Goal: Transaction & Acquisition: Complete application form

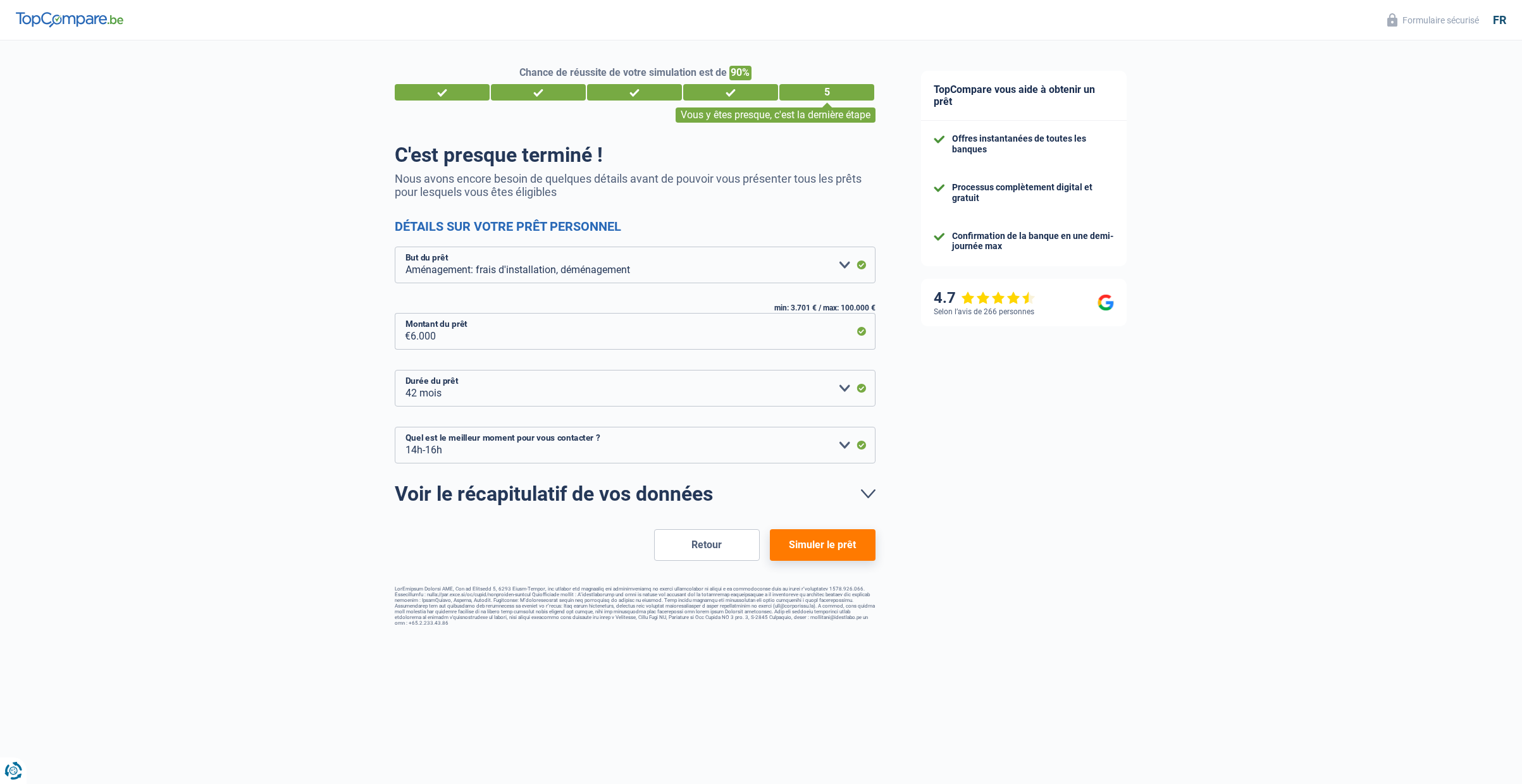
select select "movingOrInstallation"
select select "42"
select select "14-16"
click at [829, 536] on button "Simuler le prêt" at bounding box center [822, 545] width 105 height 32
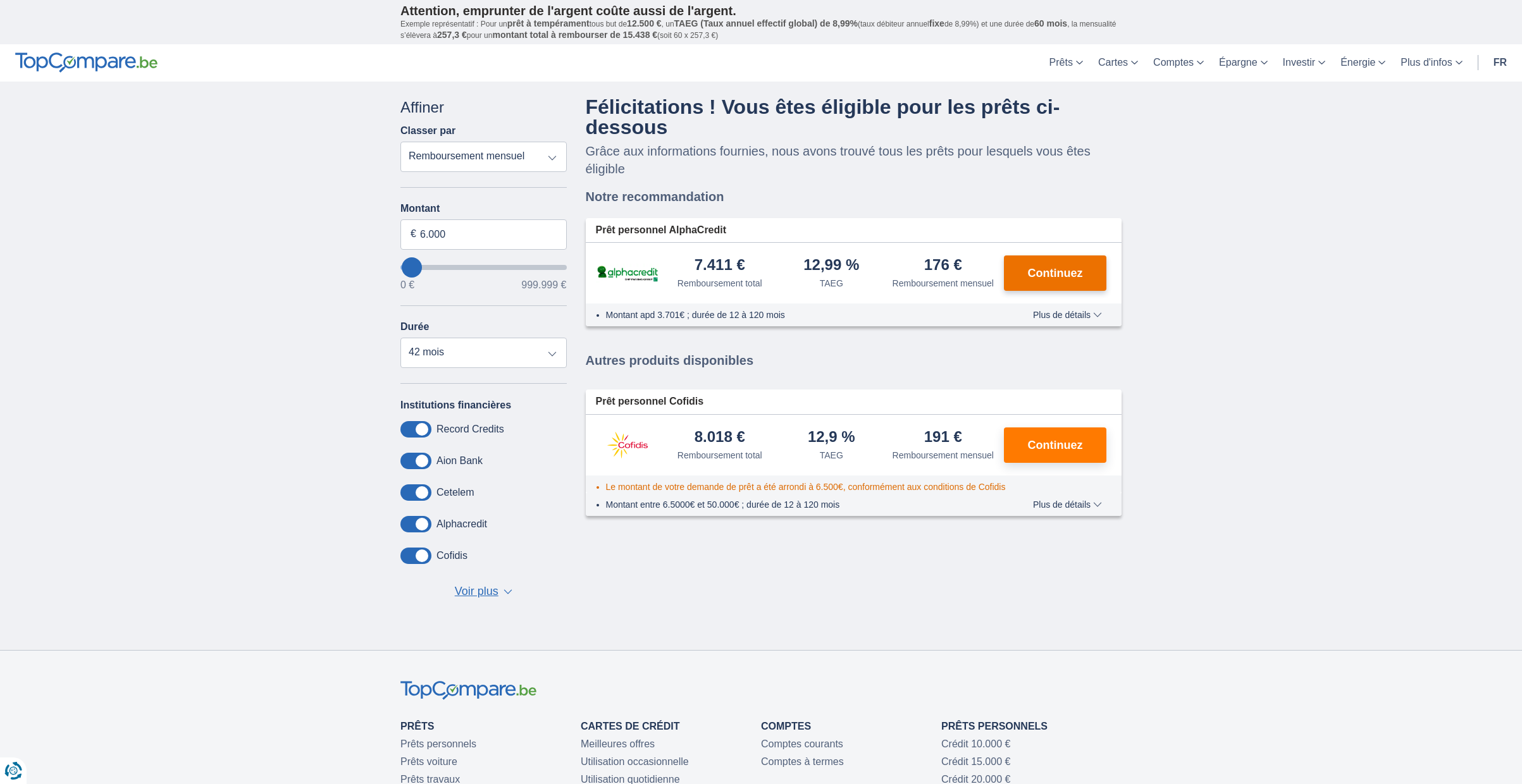
click at [1038, 270] on span "Continuez" at bounding box center [1055, 273] width 55 height 11
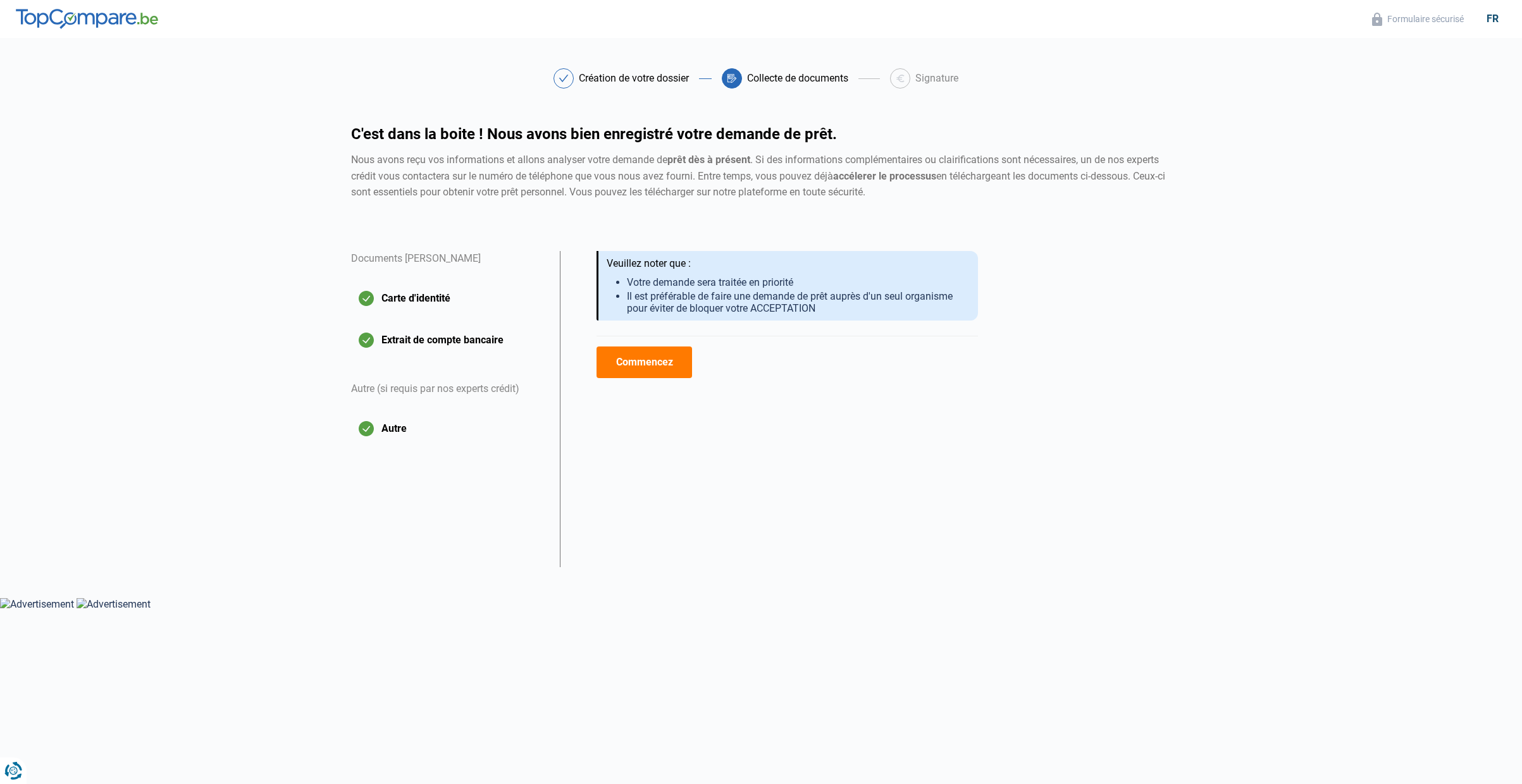
click at [654, 365] on button "Commencez" at bounding box center [644, 362] width 95 height 32
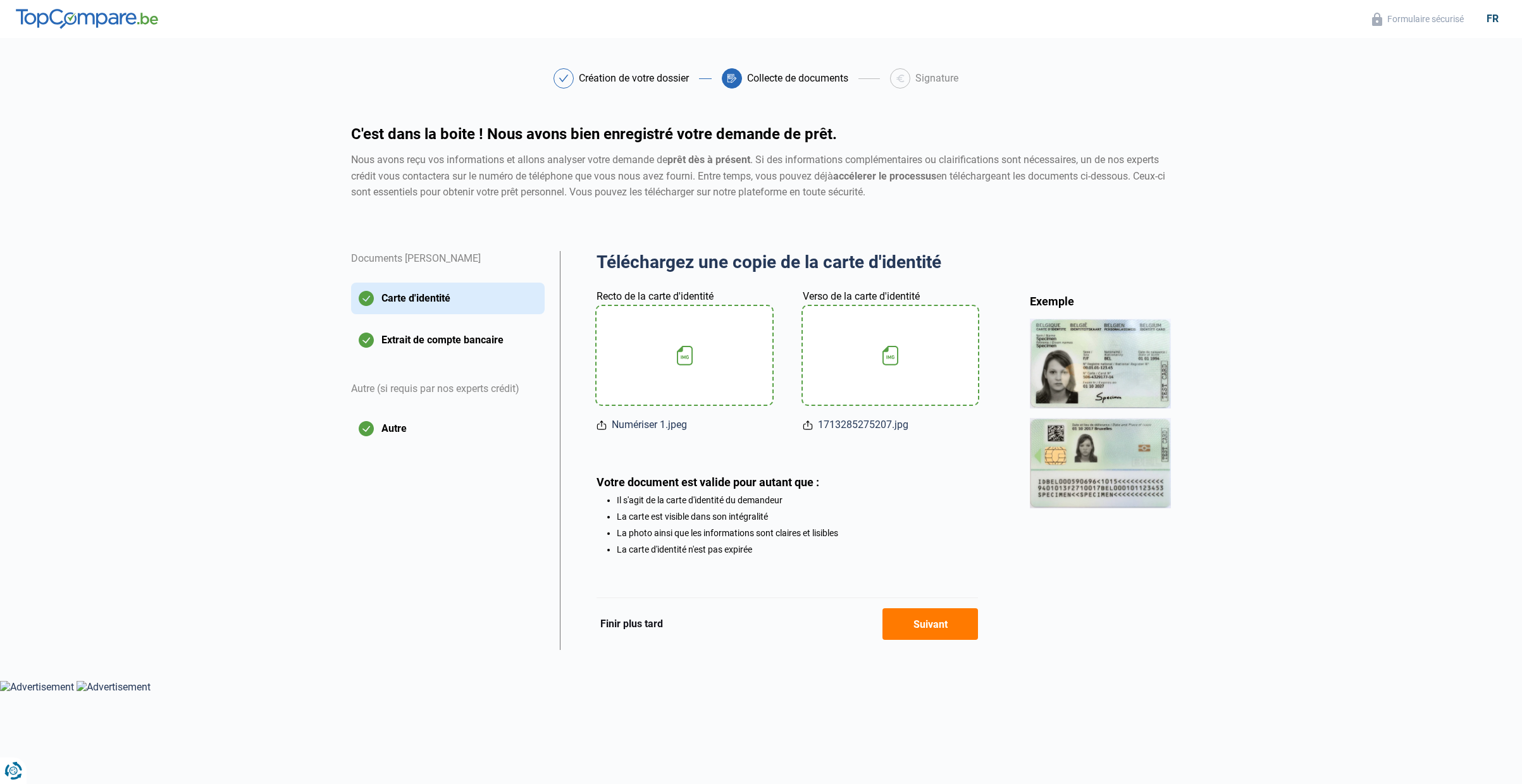
click at [483, 693] on html "Vous avez le contrôle de vos données Nous utilisons des cookies, tout comme nos…" at bounding box center [761, 346] width 1522 height 693
drag, startPoint x: 372, startPoint y: 343, endPoint x: 42, endPoint y: -10, distance: 483.2
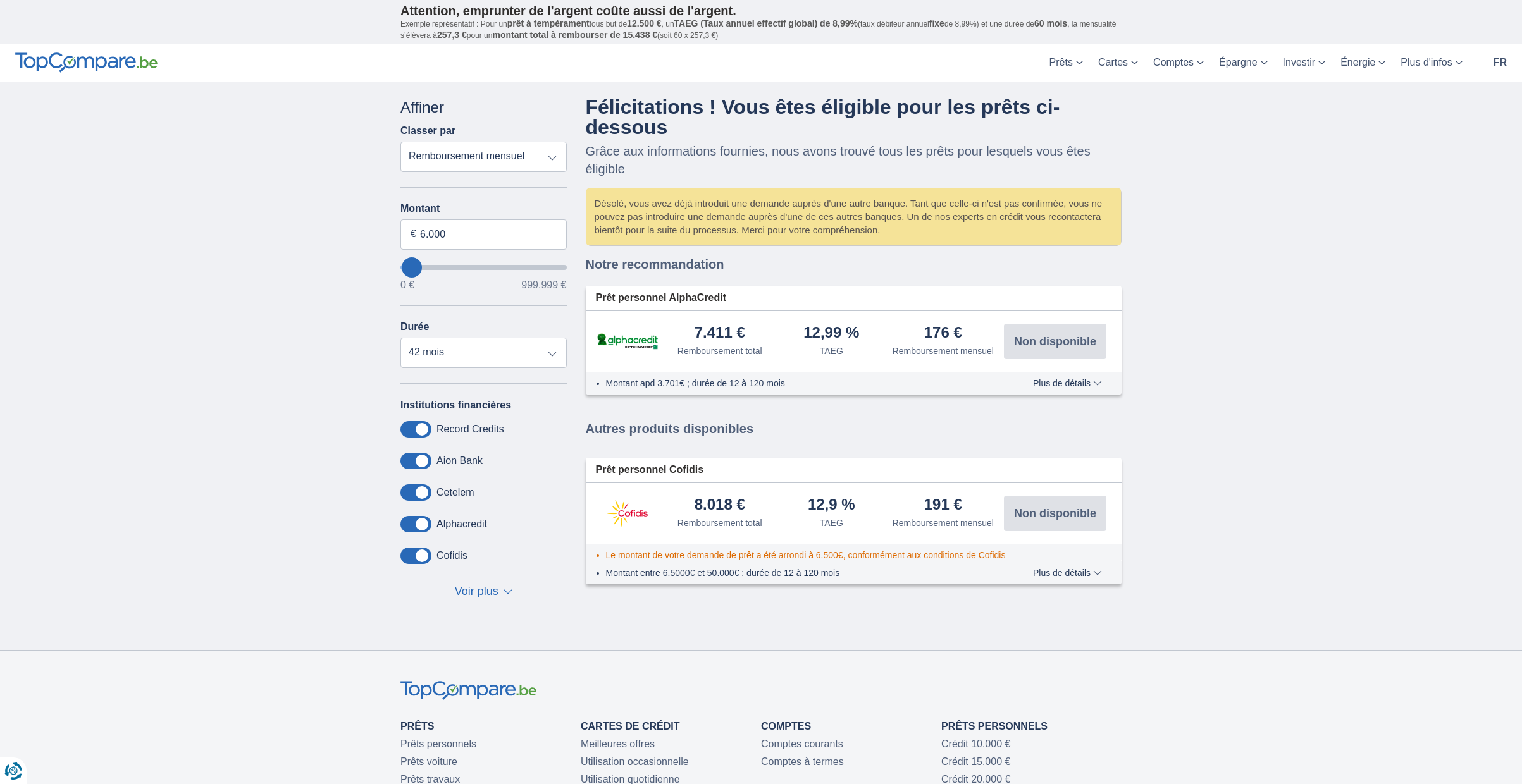
click at [636, 346] on img at bounding box center [627, 341] width 63 height 19
click at [750, 339] on div "7.411 € Remboursement total" at bounding box center [720, 341] width 112 height 32
click at [811, 227] on div "Désolé, vous avez déjà introduit une demande auprès d'une autre banque. Tant qu…" at bounding box center [854, 217] width 535 height 57
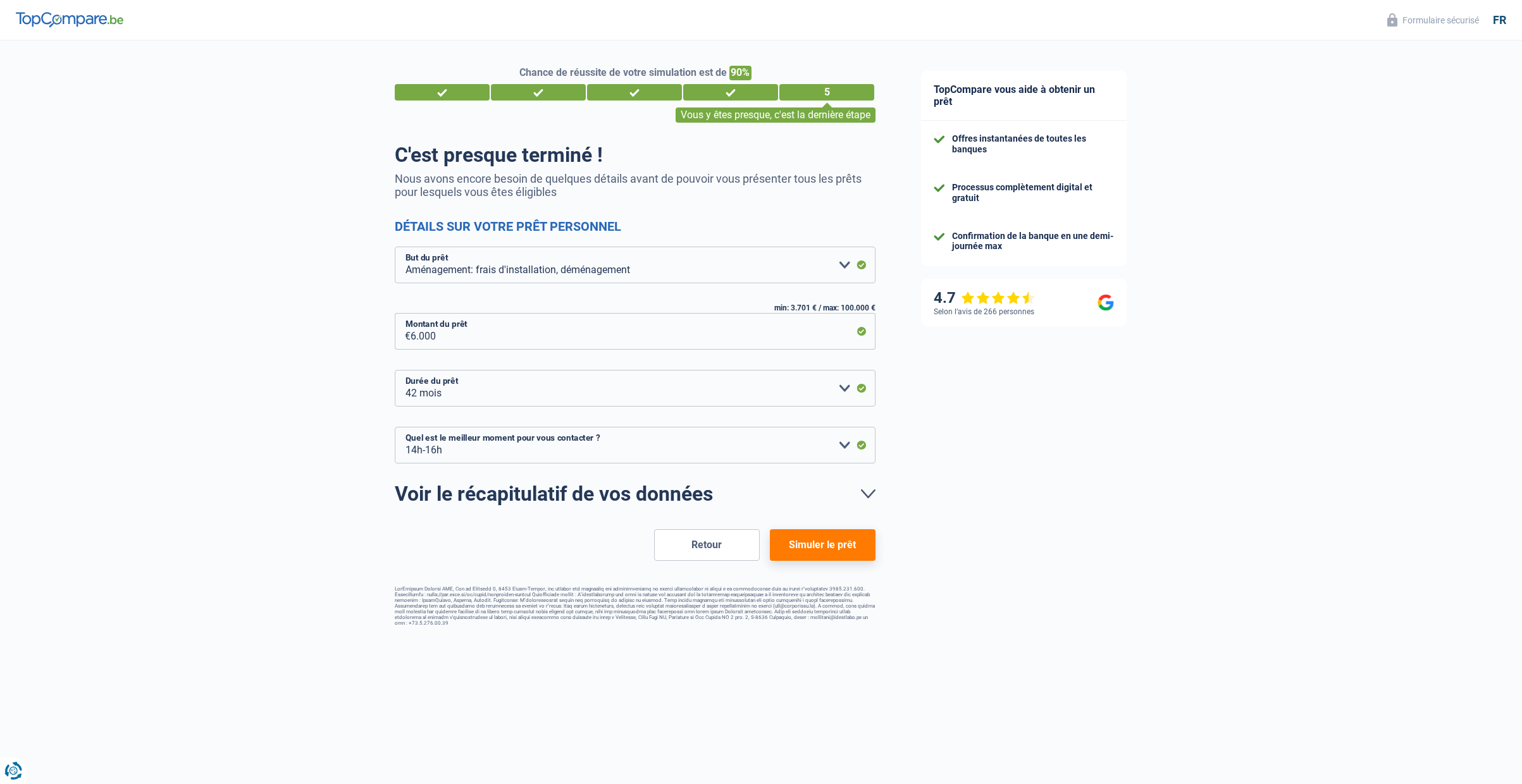
select select "movingOrInstallation"
select select "42"
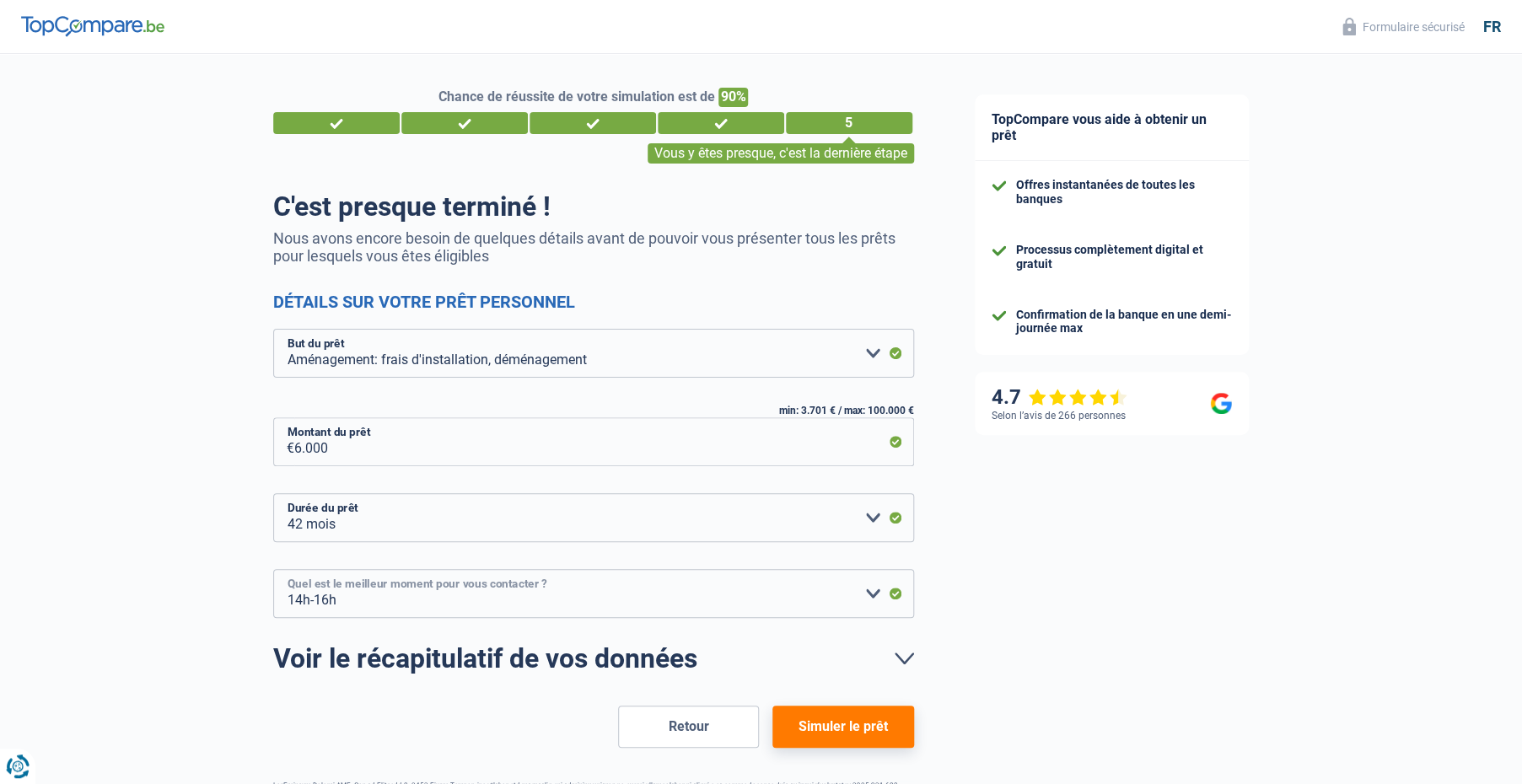
select select "10-12"
click option "10h-12h" at bounding box center [0, 0] width 0 height 0
click at [871, 721] on button "Simuler le prêt" at bounding box center [842, 727] width 141 height 42
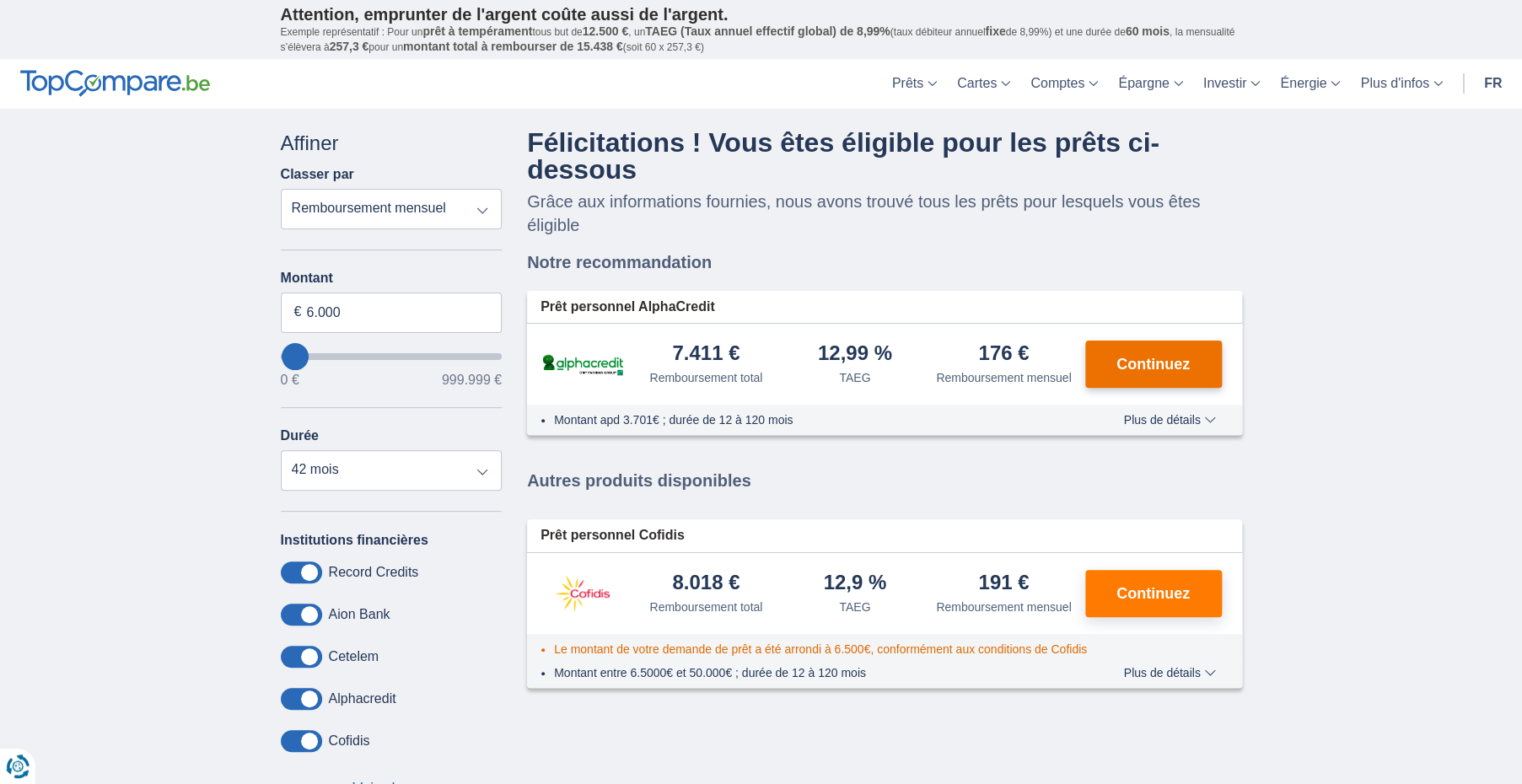
click at [1125, 352] on button "Continuez" at bounding box center [1153, 363] width 137 height 47
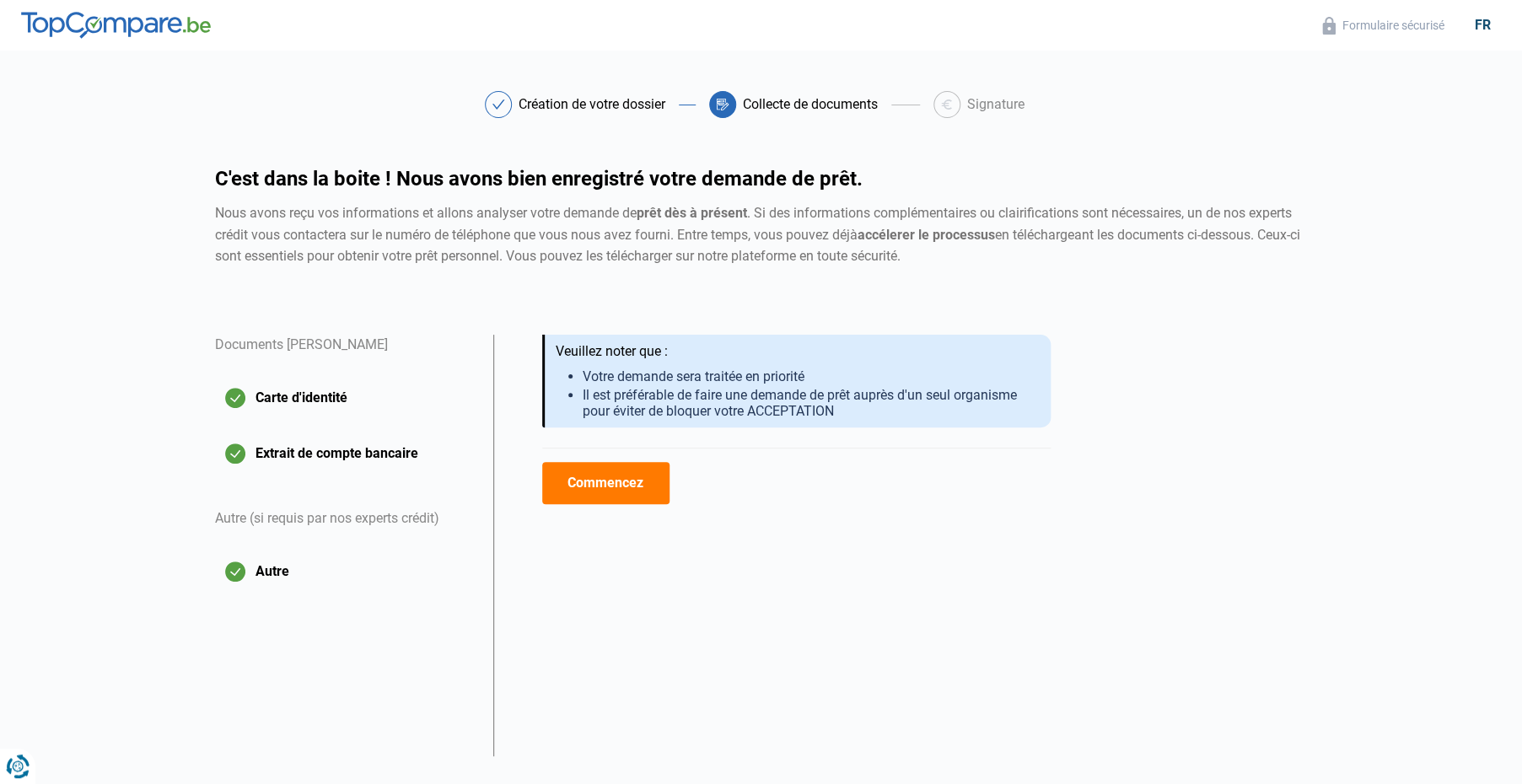
click at [571, 494] on button "Commencez" at bounding box center [606, 483] width 127 height 42
